Goal: Information Seeking & Learning: Learn about a topic

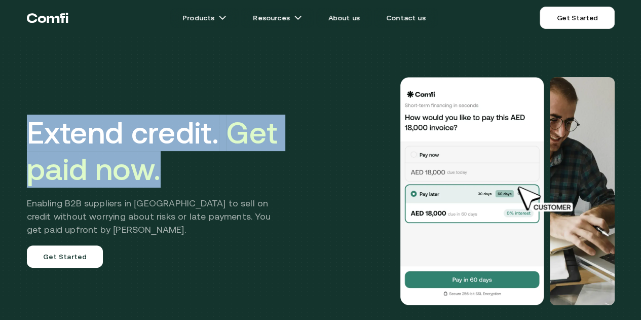
drag, startPoint x: 264, startPoint y: 191, endPoint x: 260, endPoint y: 180, distance: 11.4
click at [21, 148] on div "Extend credit. Get paid now. Enabling B2B suppliers in [GEOGRAPHIC_DATA] to sel…" at bounding box center [321, 191] width 608 height 301
click at [273, 181] on h1 "Extend credit. Get paid now." at bounding box center [156, 151] width 259 height 73
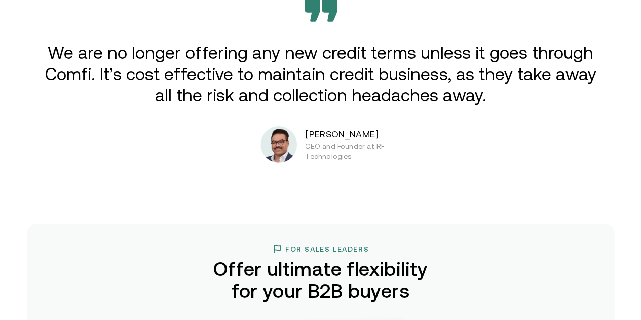
scroll to position [1690, 0]
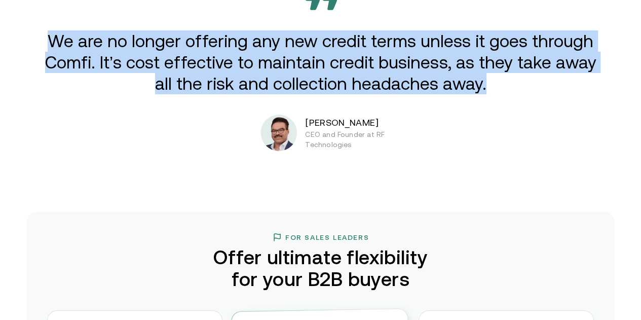
drag, startPoint x: 490, startPoint y: 142, endPoint x: 309, endPoint y: 190, distance: 186.7
click at [63, 94] on p "We are no longer offering any new credit terms unless it goes through Comfi. It…" at bounding box center [321, 62] width 559 height 64
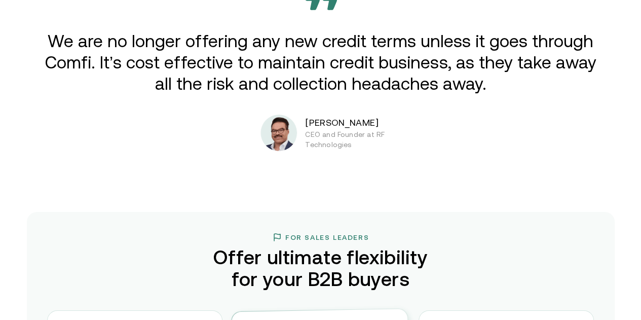
click at [314, 150] on p "CEO and Founder at RF Technologies" at bounding box center [356, 139] width 102 height 20
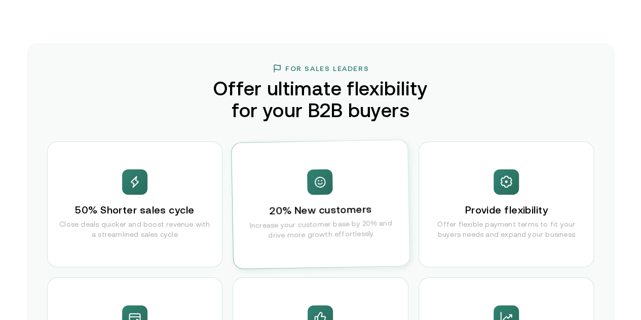
scroll to position [2028, 0]
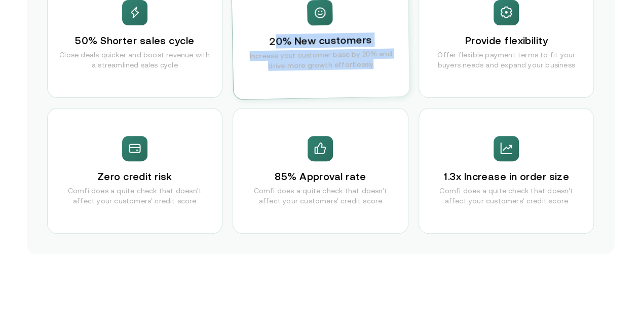
drag, startPoint x: 368, startPoint y: 115, endPoint x: 273, endPoint y: 87, distance: 99.3
click at [273, 87] on div "20% New customers Increase your customer base by 20% and drive more growth effo…" at bounding box center [321, 35] width 178 height 129
click at [382, 71] on p "Increase your customer base by 20% and drive more growth effortlessly" at bounding box center [321, 59] width 156 height 23
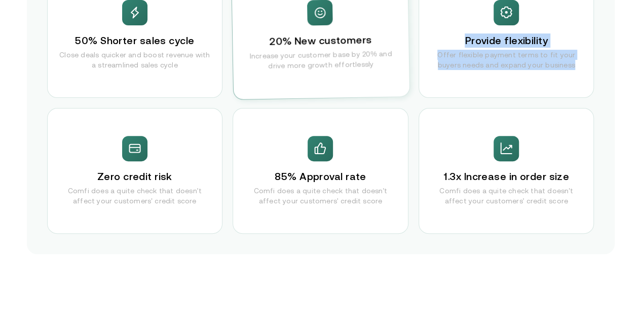
drag, startPoint x: 579, startPoint y: 118, endPoint x: 446, endPoint y: 80, distance: 138.8
click at [446, 80] on div "Provide flexibility Offer flexible payment terms to fit your buyers needs and e…" at bounding box center [507, 35] width 176 height 126
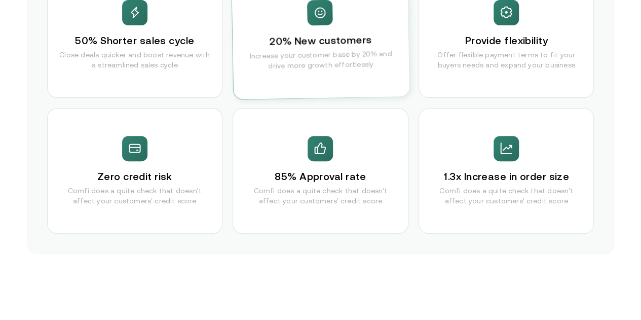
click at [21, 90] on div "For Sales Leaders Offer ultimate flexibility for your B2B buyers 50% Shorter sa…" at bounding box center [321, 64] width 608 height 380
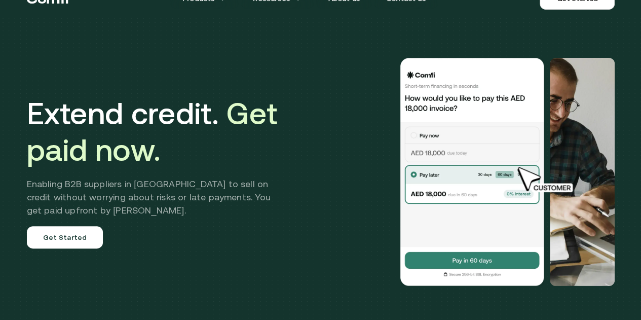
scroll to position [0, 0]
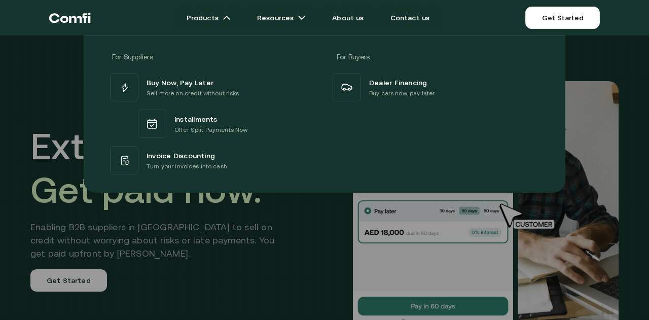
click at [268, 240] on div at bounding box center [324, 195] width 649 height 320
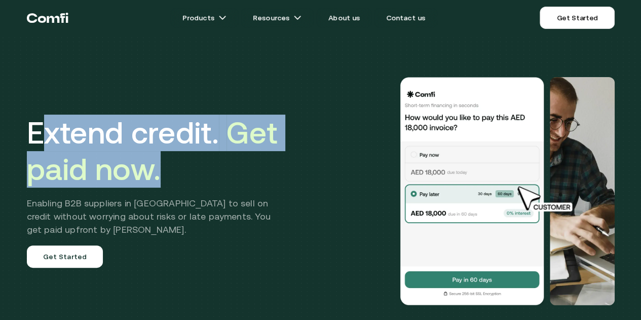
drag, startPoint x: 266, startPoint y: 198, endPoint x: 45, endPoint y: 138, distance: 229.0
click at [45, 138] on h1 "Extend credit. Get paid now." at bounding box center [156, 151] width 259 height 73
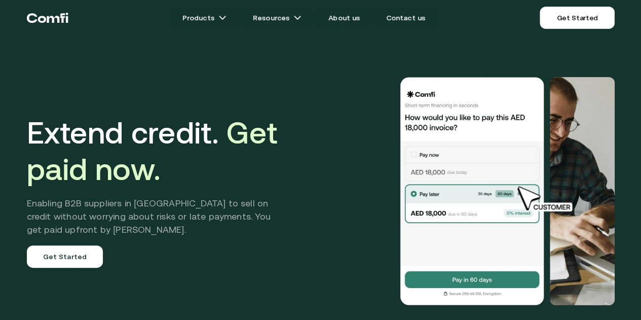
click at [31, 142] on h1 "Extend credit. Get paid now." at bounding box center [156, 151] width 259 height 73
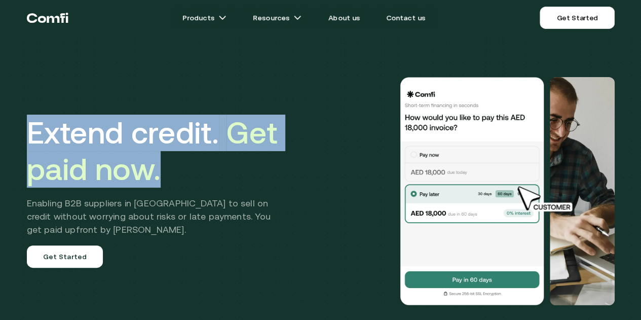
drag, startPoint x: 29, startPoint y: 145, endPoint x: 308, endPoint y: 239, distance: 294.4
click at [274, 198] on div "Extend credit. Get paid now. Enabling B2B suppliers in [GEOGRAPHIC_DATA] to sel…" at bounding box center [321, 191] width 608 height 301
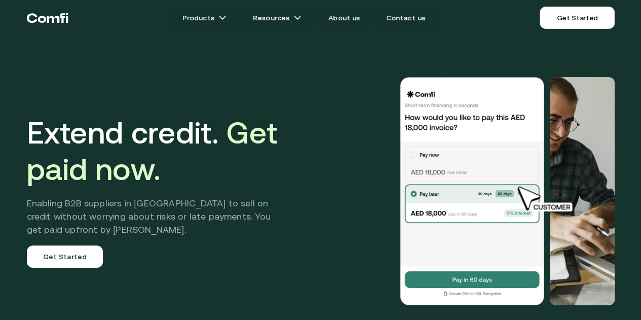
click at [311, 243] on div at bounding box center [456, 191] width 317 height 228
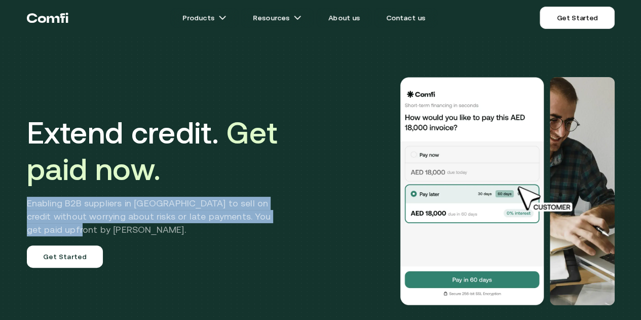
drag, startPoint x: 60, startPoint y: 256, endPoint x: 181, endPoint y: 257, distance: 120.7
click at [23, 222] on div "Extend credit. Get paid now. Enabling B2B suppliers in [GEOGRAPHIC_DATA] to sel…" at bounding box center [321, 191] width 608 height 301
click at [182, 236] on h2 "Enabling B2B suppliers in [GEOGRAPHIC_DATA] to sell on credit without worrying …" at bounding box center [156, 217] width 259 height 40
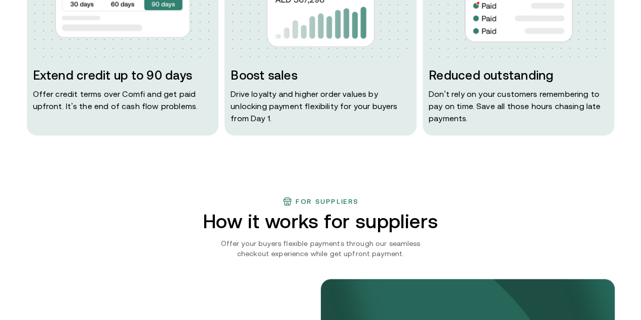
scroll to position [591, 0]
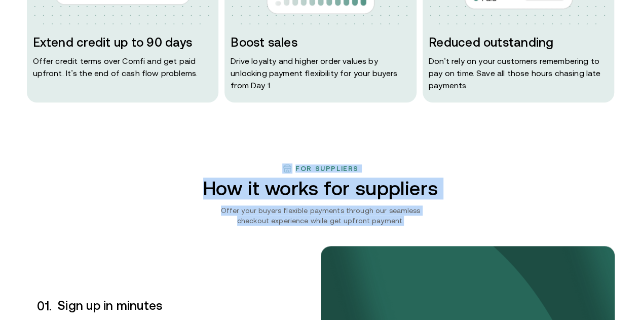
drag, startPoint x: 286, startPoint y: 196, endPoint x: 421, endPoint y: 252, distance: 145.5
click at [406, 226] on p "Offer your buyers flexible payments through our seamless checkout experience wh…" at bounding box center [321, 215] width 230 height 20
drag, startPoint x: 394, startPoint y: 253, endPoint x: 274, endPoint y: 188, distance: 136.3
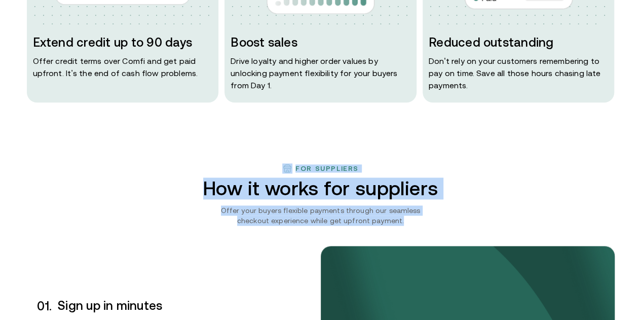
click at [405, 173] on div "For suppliers" at bounding box center [321, 168] width 588 height 10
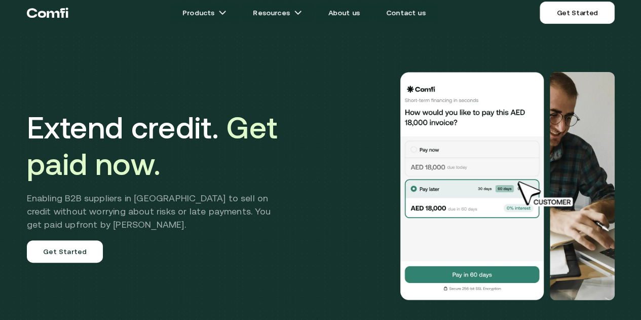
scroll to position [0, 0]
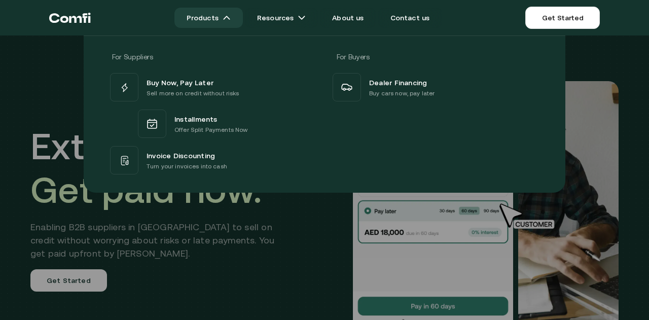
click at [222, 20] on link "Products" at bounding box center [208, 18] width 68 height 20
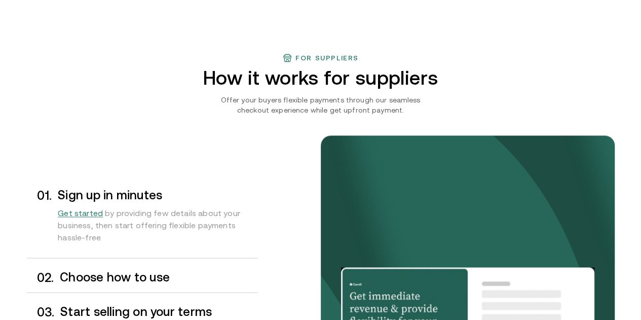
scroll to position [761, 0]
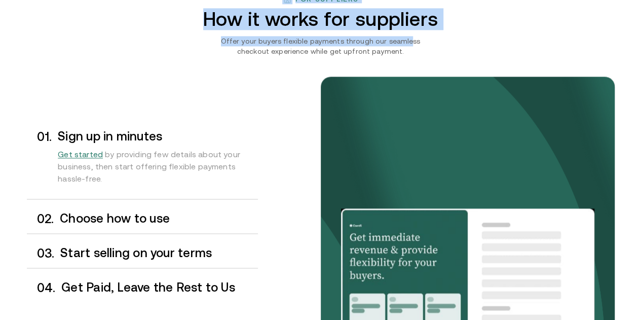
drag, startPoint x: 282, startPoint y: 32, endPoint x: 402, endPoint y: 77, distance: 127.5
click at [396, 78] on div "For suppliers How it works for suppliers Offer your buyers flexible payments th…" at bounding box center [321, 203] width 608 height 418
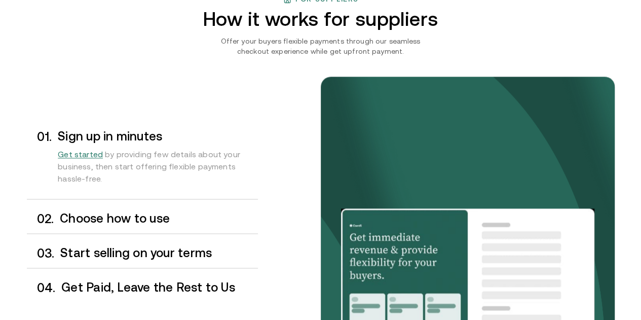
click at [425, 56] on p "Offer your buyers flexible payments through our seamless checkout experience wh…" at bounding box center [321, 46] width 230 height 20
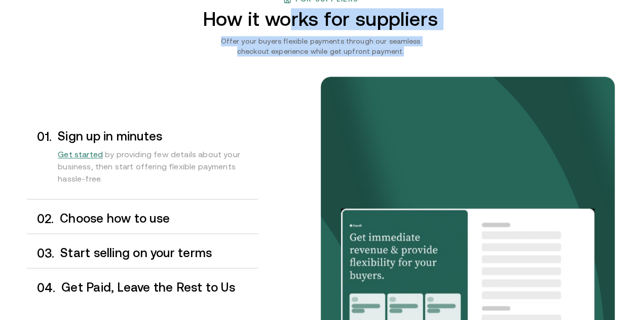
drag, startPoint x: 368, startPoint y: 78, endPoint x: 322, endPoint y: 50, distance: 53.1
click at [300, 42] on div "For suppliers How it works for suppliers Offer your buyers flexible payments th…" at bounding box center [321, 203] width 608 height 418
click at [451, 83] on div "For suppliers How it works for suppliers Offer your buyers flexible payments th…" at bounding box center [321, 203] width 608 height 418
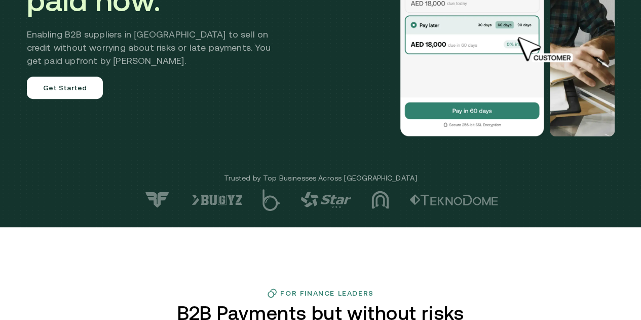
scroll to position [0, 0]
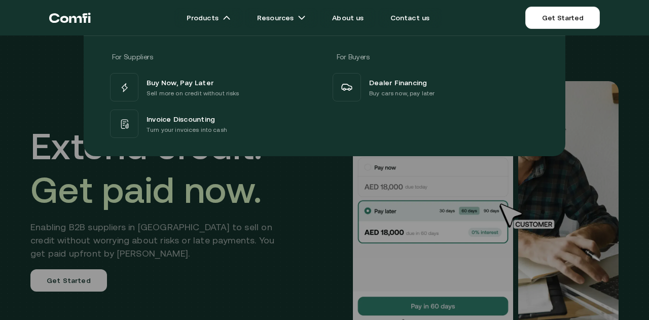
drag, startPoint x: 334, startPoint y: 231, endPoint x: 321, endPoint y: 203, distance: 30.4
click at [334, 231] on div at bounding box center [324, 195] width 649 height 320
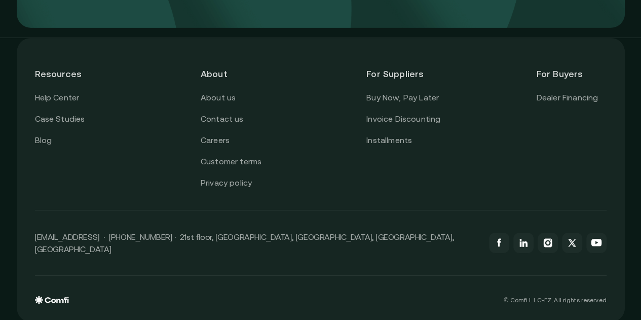
scroll to position [3686, 0]
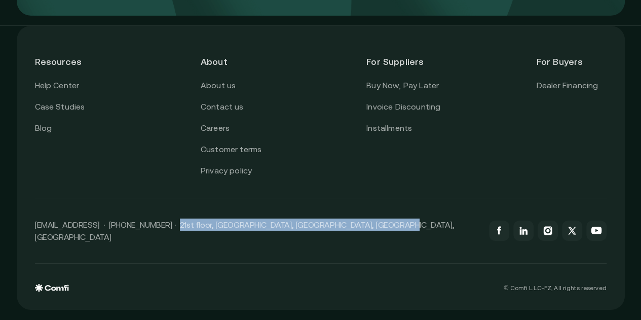
drag, startPoint x: 392, startPoint y: 234, endPoint x: 300, endPoint y: 256, distance: 94.3
click at [180, 233] on div "[EMAIL_ADDRESS] · [PHONE_NUMBER] · 21st floor, [GEOGRAPHIC_DATA], [GEOGRAPHIC_D…" at bounding box center [321, 230] width 572 height 65
click at [301, 256] on div "[EMAIL_ADDRESS] · [PHONE_NUMBER] · 21st floor, [GEOGRAPHIC_DATA], [GEOGRAPHIC_D…" at bounding box center [321, 230] width 572 height 65
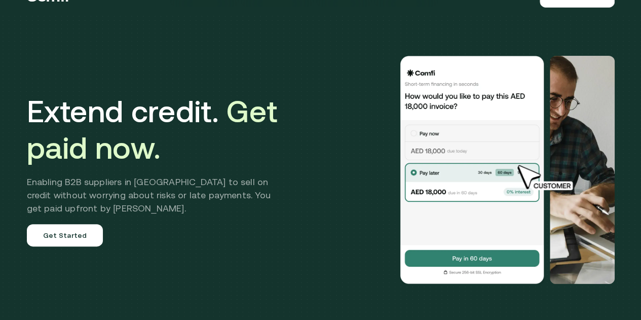
scroll to position [0, 0]
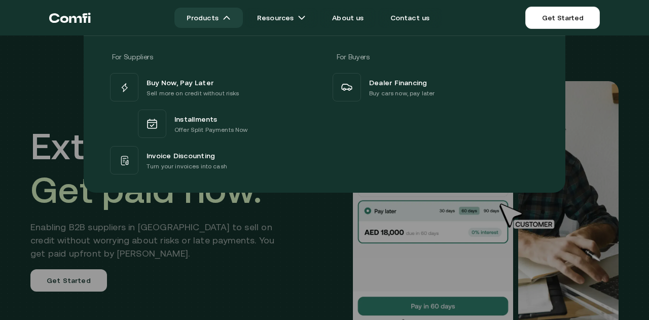
click at [227, 25] on link "Products" at bounding box center [208, 18] width 68 height 20
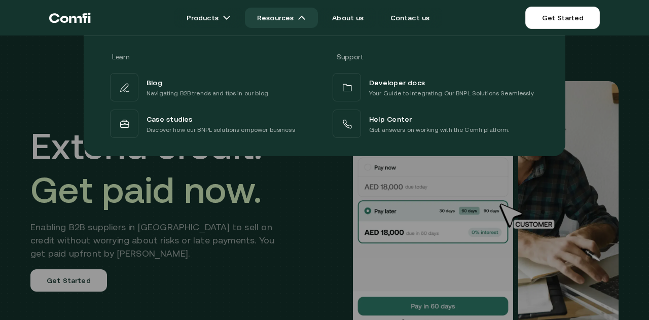
click at [288, 22] on link "Resources" at bounding box center [281, 18] width 73 height 20
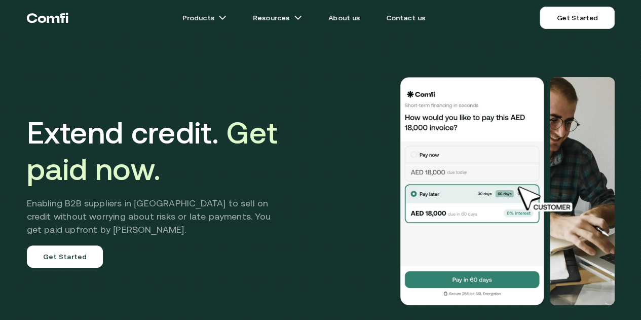
click at [322, 188] on div at bounding box center [456, 191] width 317 height 228
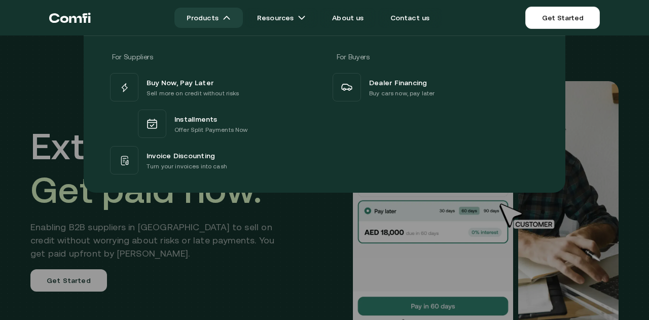
click at [231, 16] on img at bounding box center [227, 18] width 8 height 8
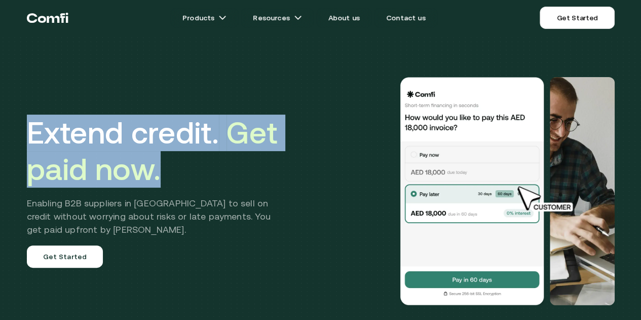
drag, startPoint x: 285, startPoint y: 186, endPoint x: 35, endPoint y: 138, distance: 254.0
click at [35, 138] on h1 "Extend credit. Get paid now." at bounding box center [156, 151] width 259 height 73
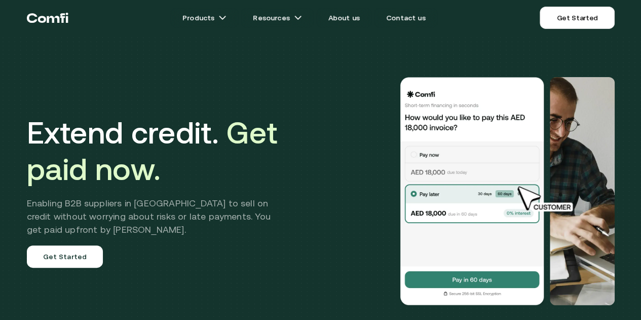
click at [300, 187] on div "Extend credit. Get paid now. Enabling B2B suppliers in [GEOGRAPHIC_DATA] to sel…" at bounding box center [321, 191] width 608 height 301
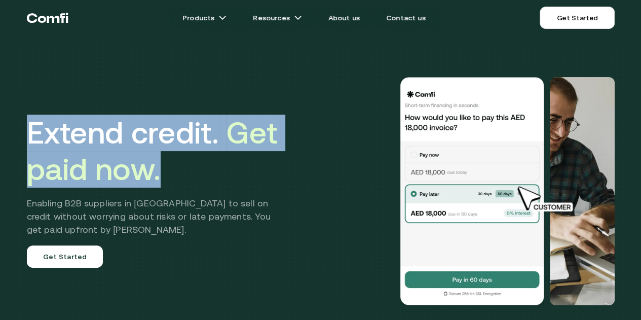
drag, startPoint x: 32, startPoint y: 151, endPoint x: 272, endPoint y: 186, distance: 242.4
click at [272, 186] on h1 "Extend credit. Get paid now." at bounding box center [156, 151] width 259 height 73
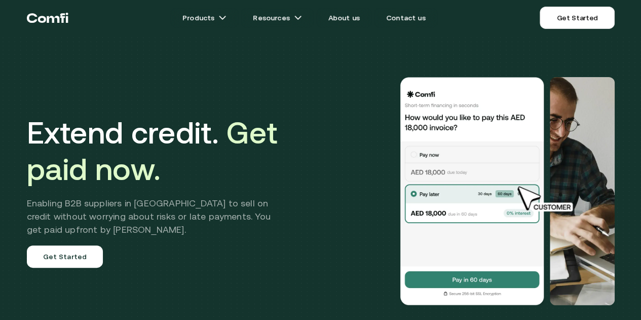
click at [303, 195] on div at bounding box center [456, 191] width 317 height 228
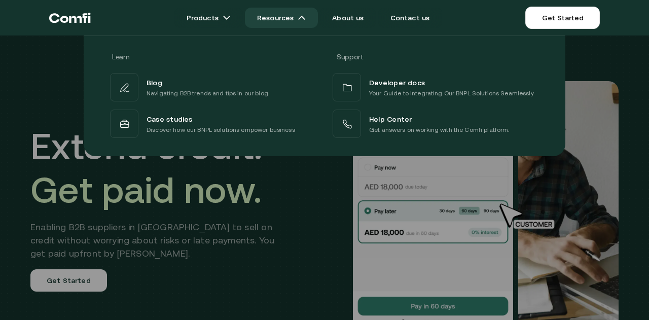
click at [289, 17] on link "Resources" at bounding box center [281, 18] width 73 height 20
